Goal: Transaction & Acquisition: Purchase product/service

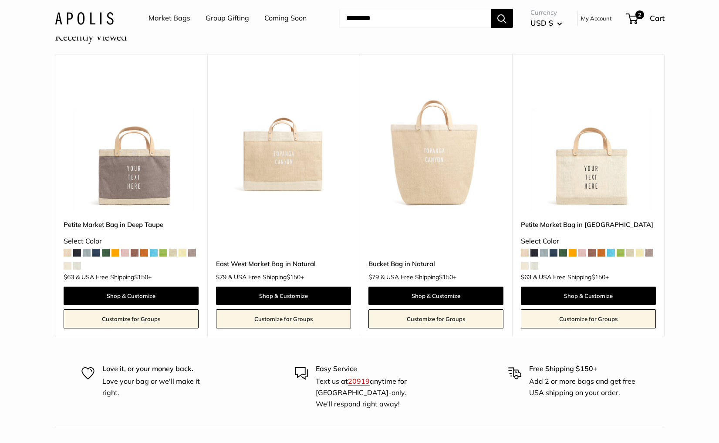
scroll to position [1673, 0]
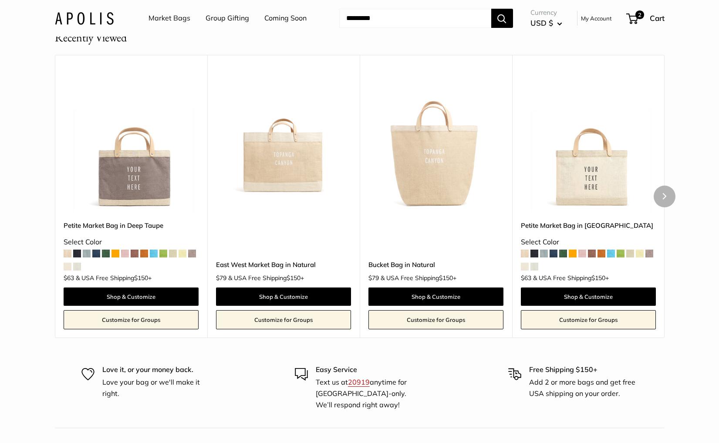
click at [0, 0] on img at bounding box center [0, 0] width 0 height 0
